Goal: Task Accomplishment & Management: Use online tool/utility

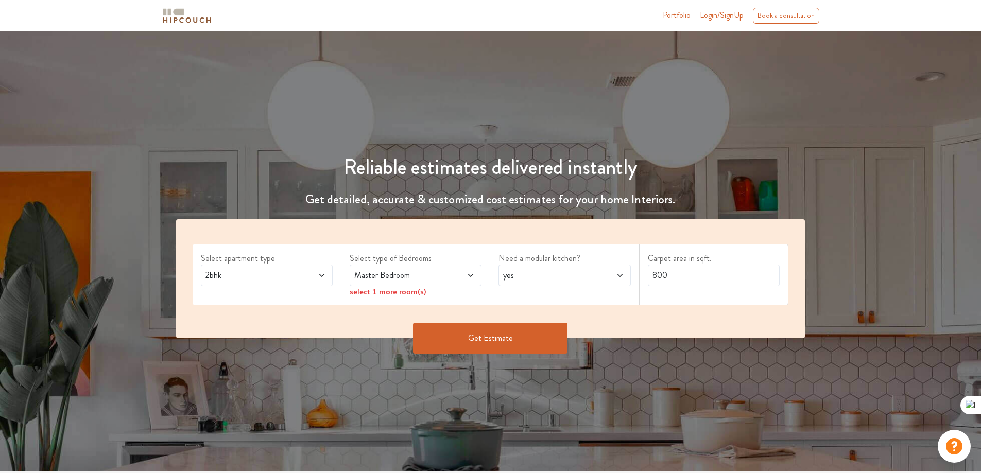
click at [442, 275] on span "Master Bedroom" at bounding box center [398, 275] width 92 height 12
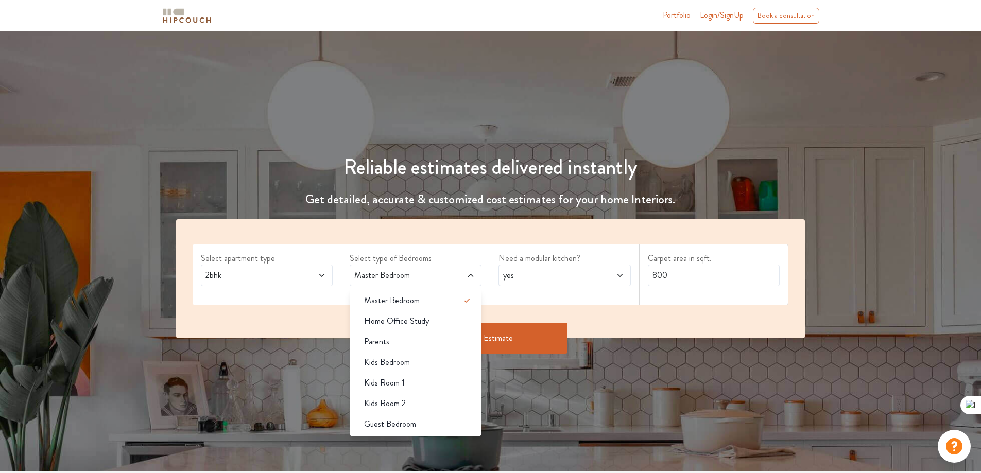
click at [317, 272] on span at bounding box center [310, 275] width 31 height 12
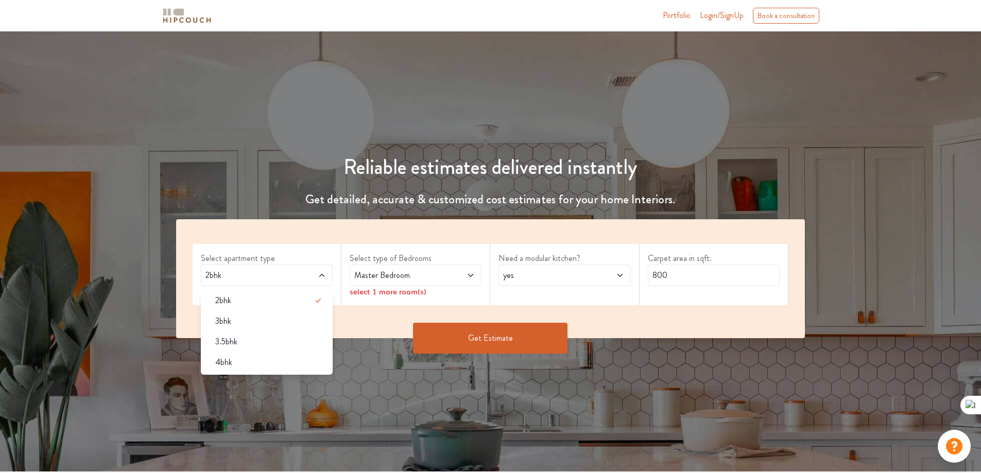
scroll to position [103, 0]
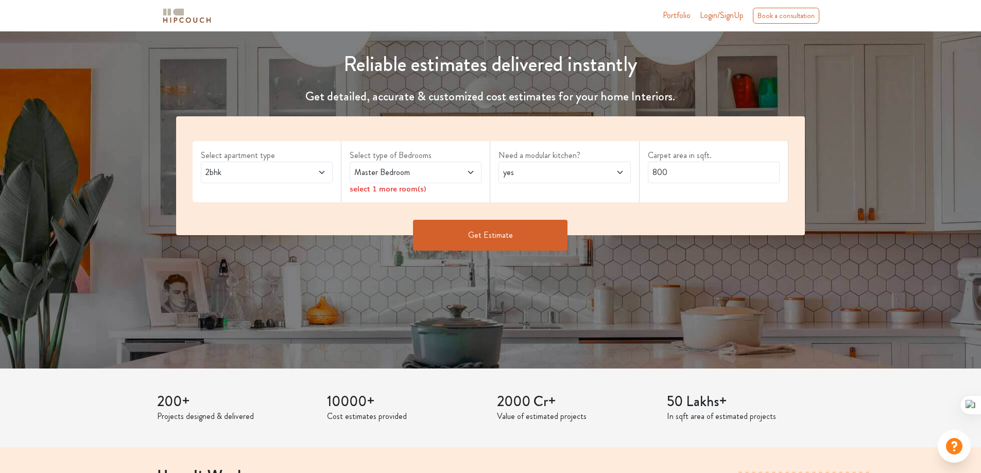
click at [288, 381] on div "200+ Projects designed & delivered 10000+ Cost estimates provided 2000 Cr+ Valu…" at bounding box center [491, 408] width 680 height 79
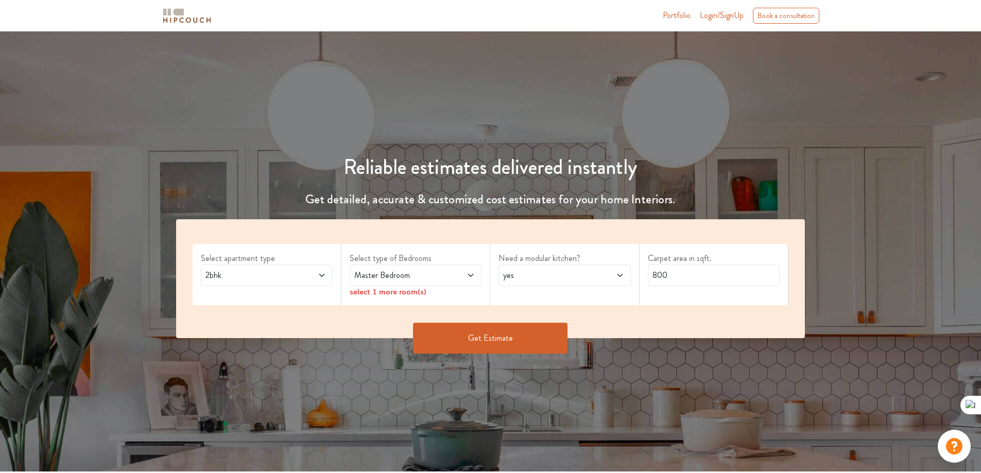
click at [307, 268] on div "2bhk" at bounding box center [267, 276] width 132 height 22
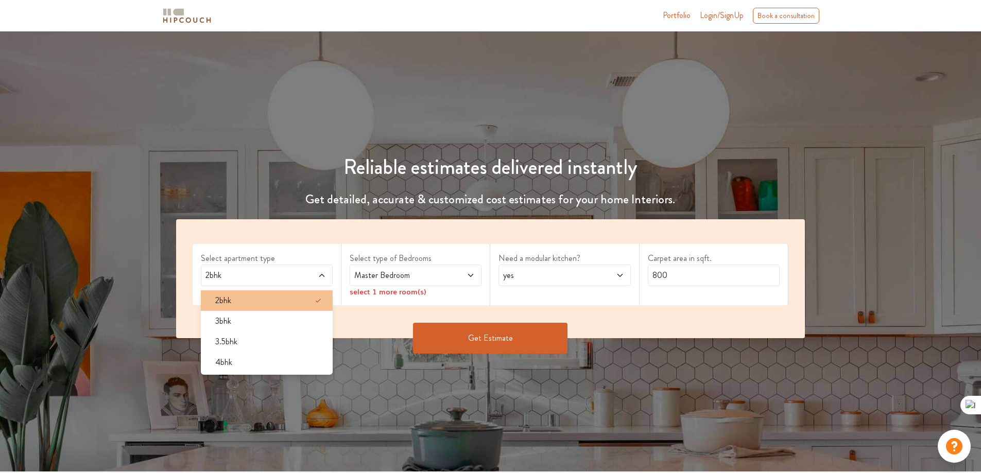
click at [261, 306] on div "2bhk" at bounding box center [270, 301] width 126 height 12
click at [402, 316] on div "Select apartment type 2bhk 2bhk 3bhk 3.5bhk 4bhk Select type of Bedrooms Master…" at bounding box center [490, 278] width 629 height 119
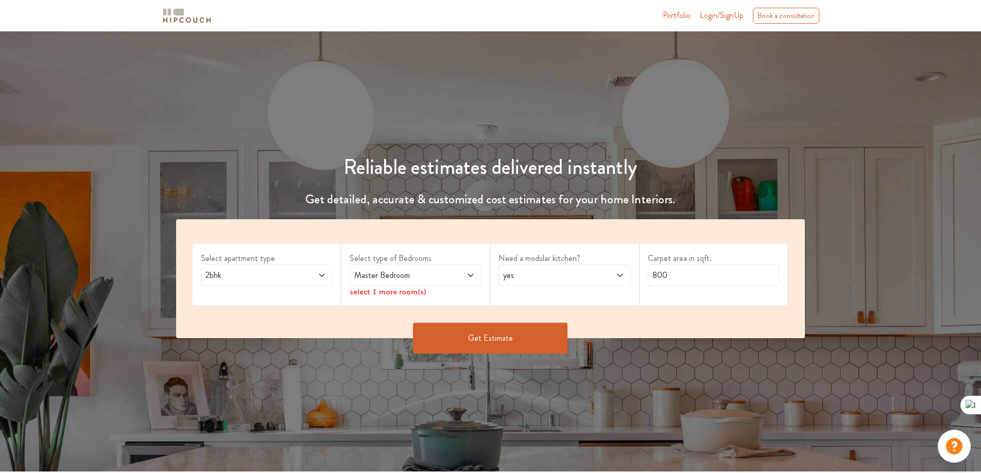
click at [296, 275] on span at bounding box center [310, 275] width 31 height 12
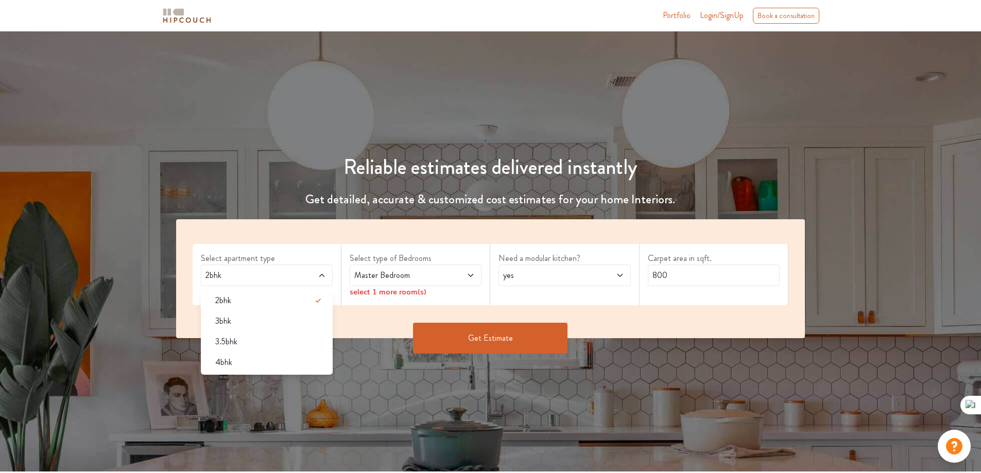
click at [411, 275] on span "Master Bedroom" at bounding box center [398, 275] width 92 height 12
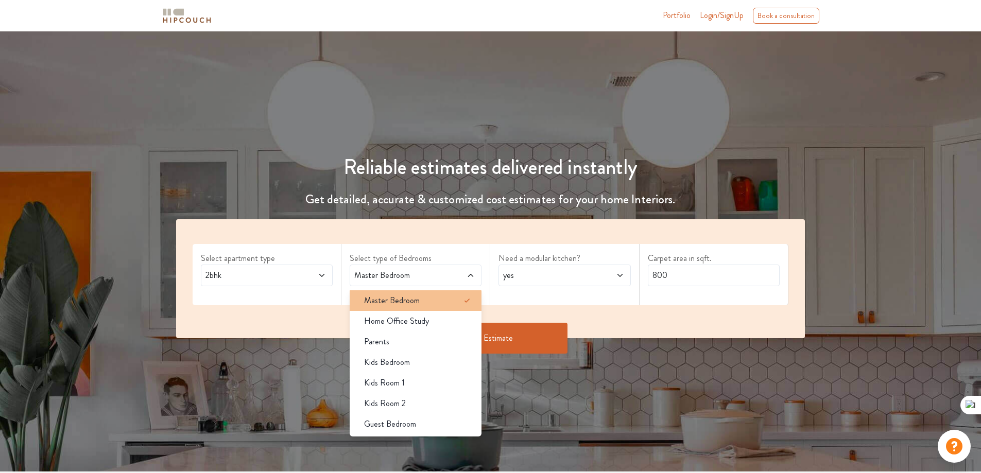
click at [407, 303] on span "Master Bedroom" at bounding box center [392, 301] width 56 height 12
click at [553, 276] on span "yes" at bounding box center [547, 275] width 92 height 12
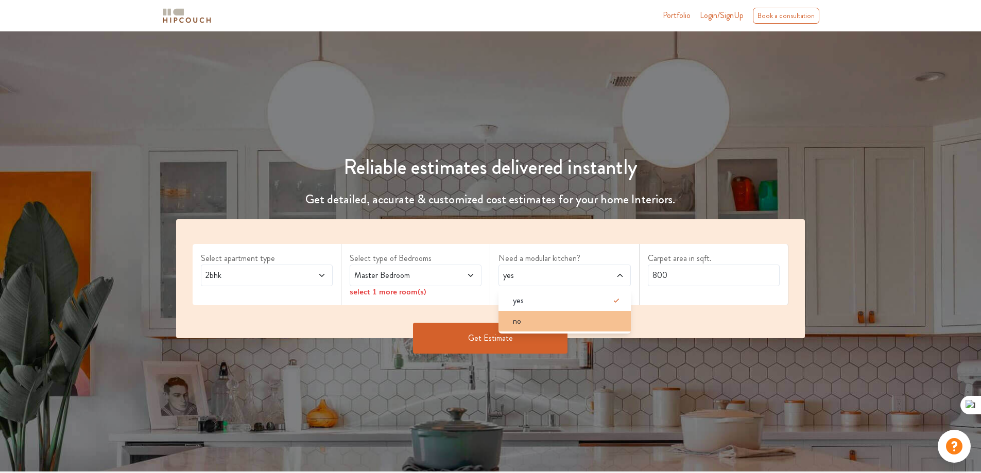
click at [535, 323] on div "no" at bounding box center [568, 321] width 126 height 12
click at [460, 277] on span at bounding box center [459, 275] width 31 height 12
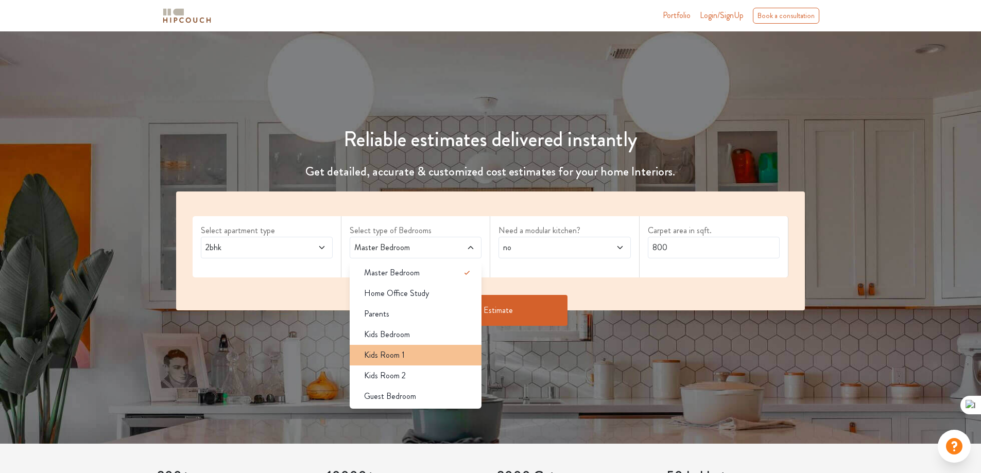
scroll to position [51, 0]
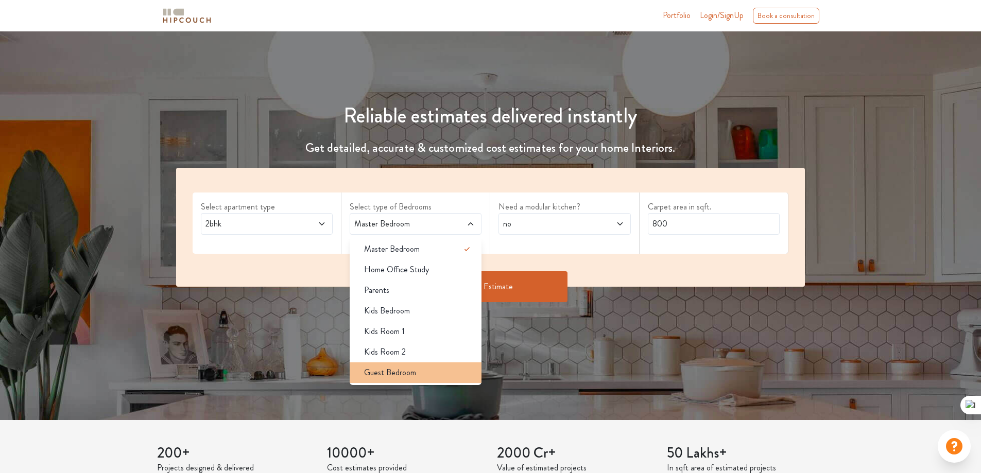
click at [425, 376] on div "Guest Bedroom" at bounding box center [419, 373] width 126 height 12
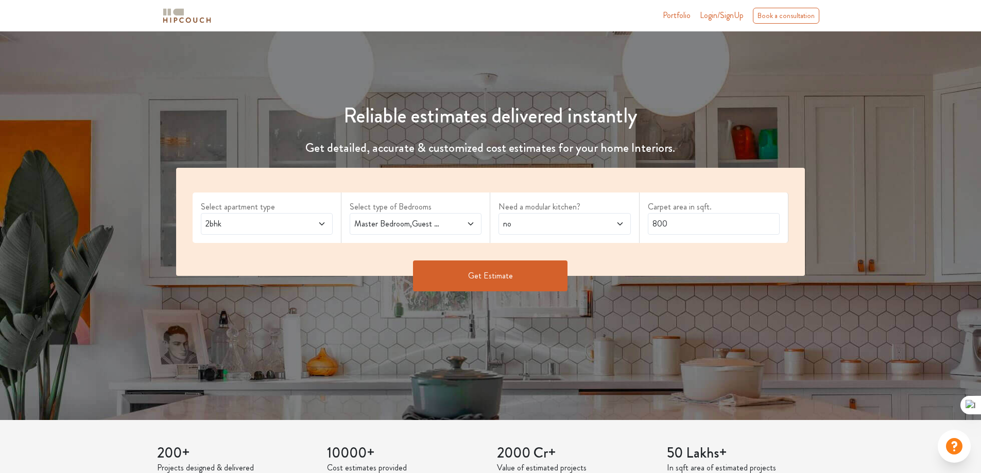
click at [456, 223] on span at bounding box center [459, 224] width 31 height 12
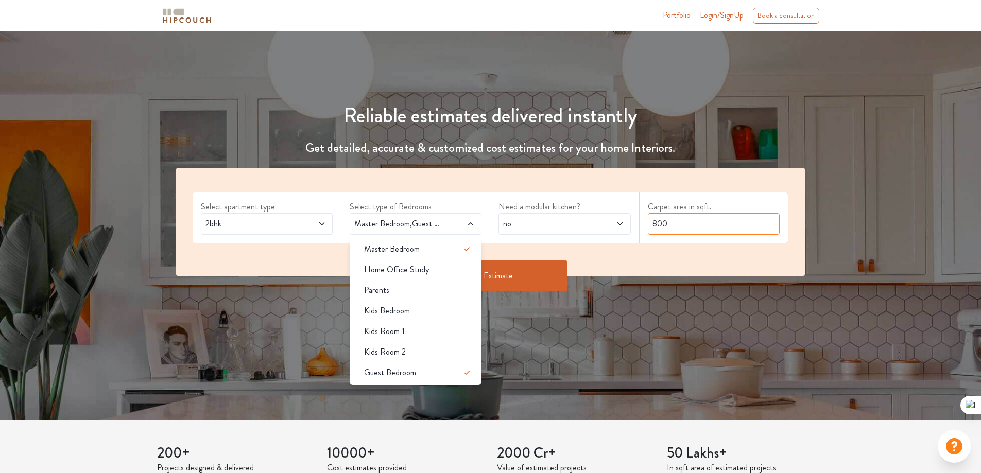
click at [703, 222] on input "800" at bounding box center [714, 224] width 132 height 22
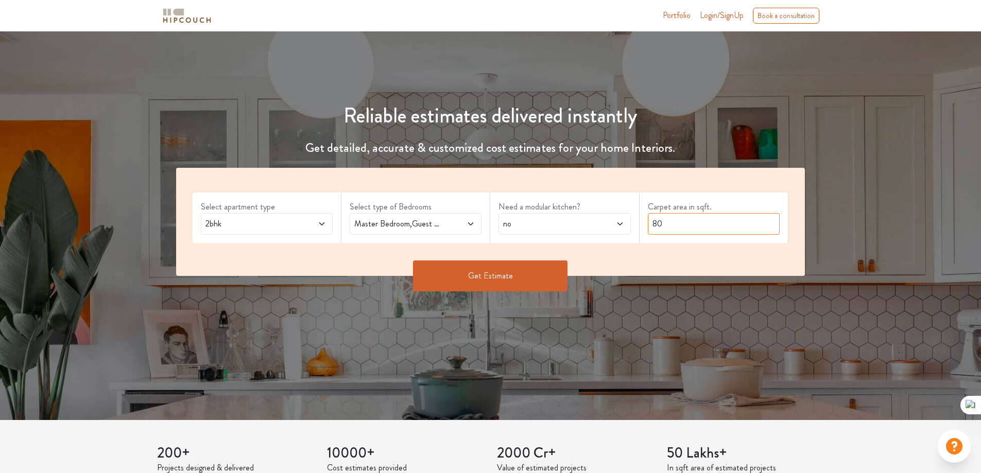
type input "8"
type input "700"
click at [504, 278] on button "Get Estimate" at bounding box center [490, 276] width 154 height 31
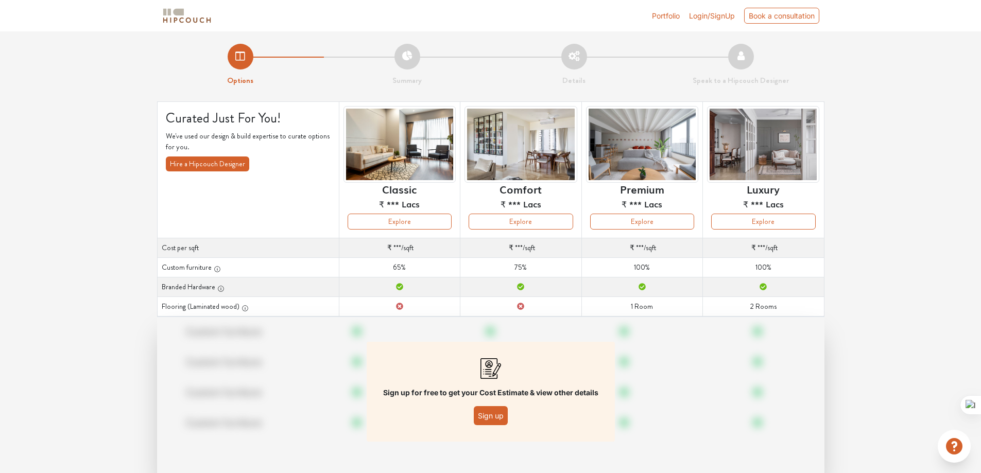
click at [496, 421] on button "Sign up" at bounding box center [491, 415] width 34 height 19
